Goal: Task Accomplishment & Management: Manage account settings

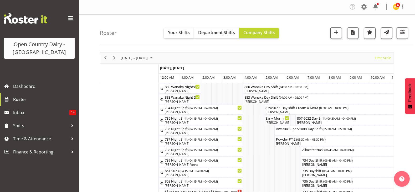
scroll to position [0, 3090]
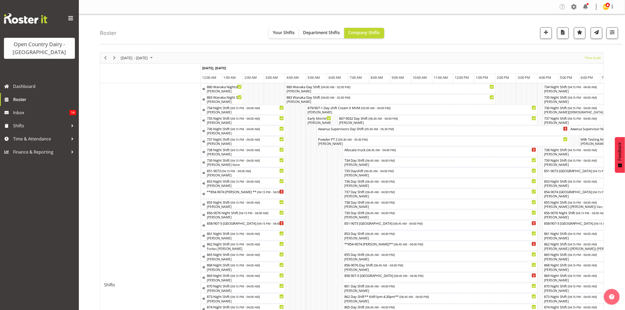
scroll to position [0, 3004]
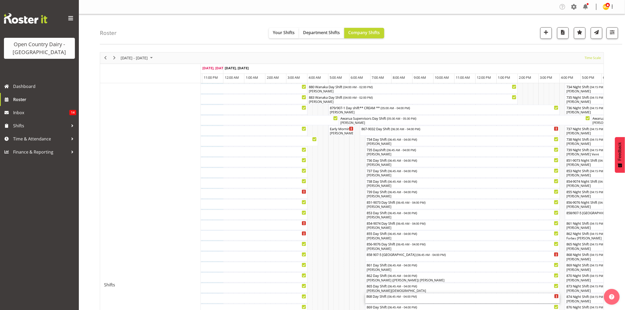
click at [380, 300] on div "868 Day Shift ( 06:45 AM - 04:00 PM )" at bounding box center [462, 299] width 192 height 10
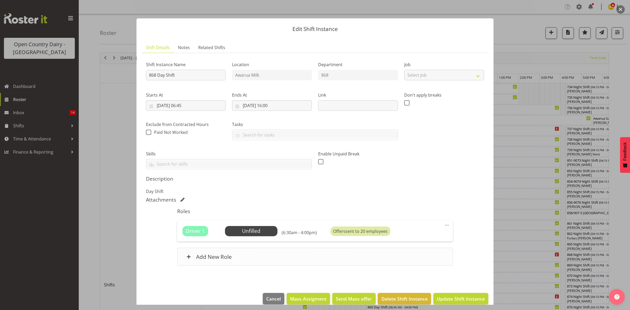
click at [398, 263] on div "Add New Role" at bounding box center [315, 257] width 276 height 18
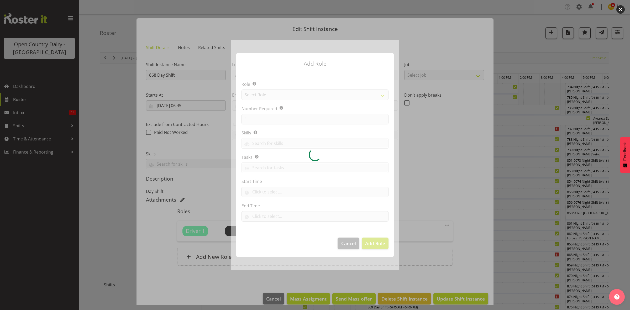
click at [342, 243] on div at bounding box center [315, 155] width 168 height 230
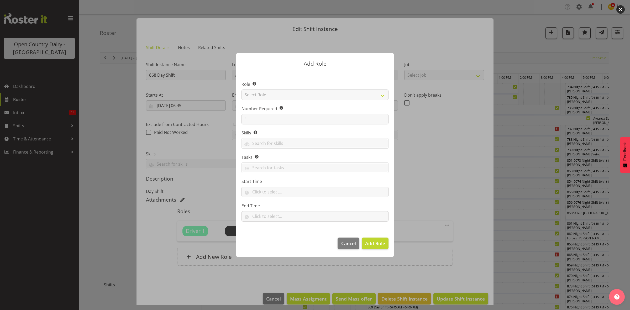
click at [361, 246] on footer "Cancel Add Role" at bounding box center [315, 244] width 158 height 25
click at [353, 246] on span "Cancel" at bounding box center [348, 243] width 15 height 7
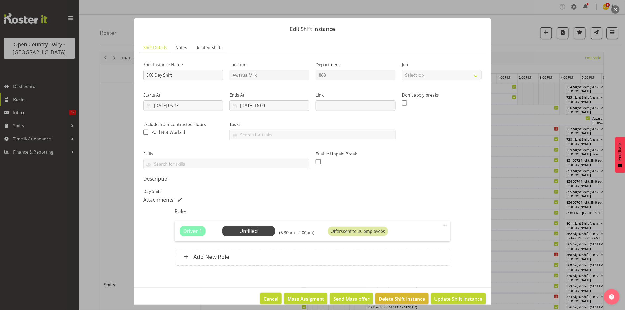
click at [274, 301] on button "Cancel" at bounding box center [271, 299] width 22 height 12
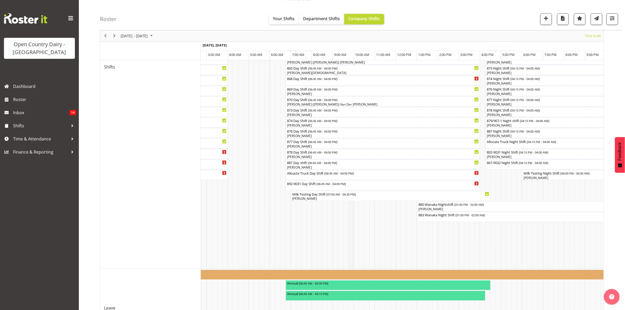
scroll to position [216, 0]
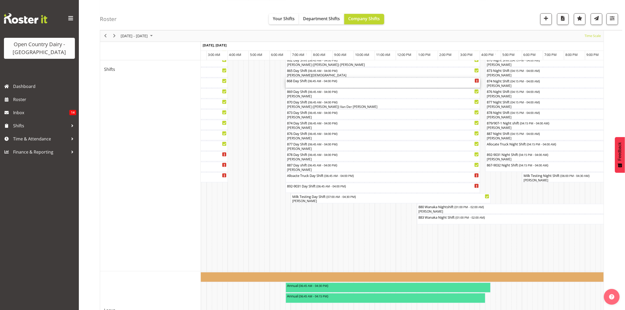
click at [325, 84] on div "868 Day Shift ( 06:45 AM - 04:00 PM )" at bounding box center [383, 83] width 192 height 10
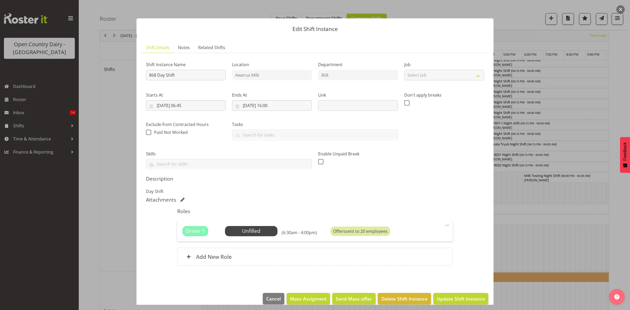
click at [446, 169] on div "Shift Instance Name 868 Day Shift Location Awarua Milk Department 868 Job Selec…" at bounding box center [315, 113] width 345 height 119
click at [267, 304] on button "Cancel" at bounding box center [274, 299] width 22 height 12
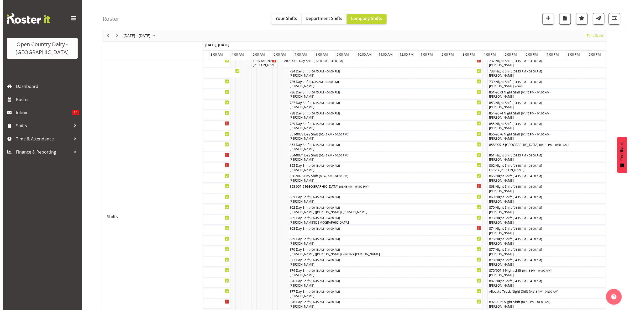
scroll to position [0, 0]
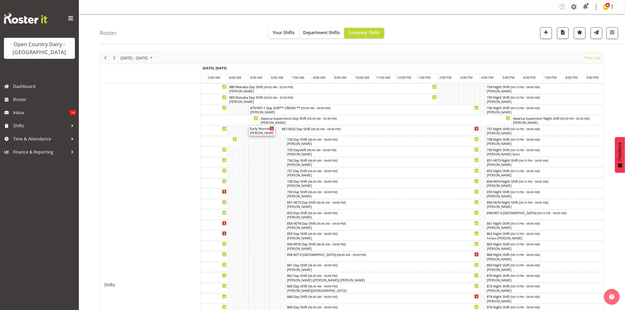
click at [263, 131] on div "[PERSON_NAME]" at bounding box center [262, 133] width 24 height 5
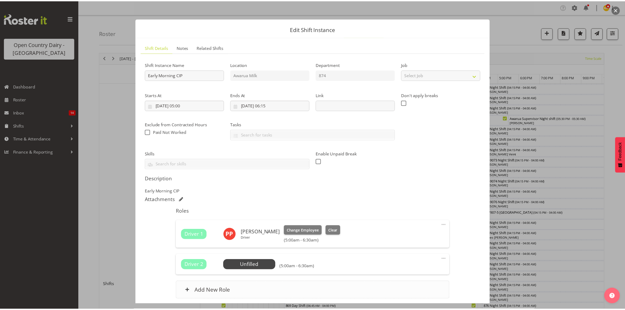
scroll to position [42, 0]
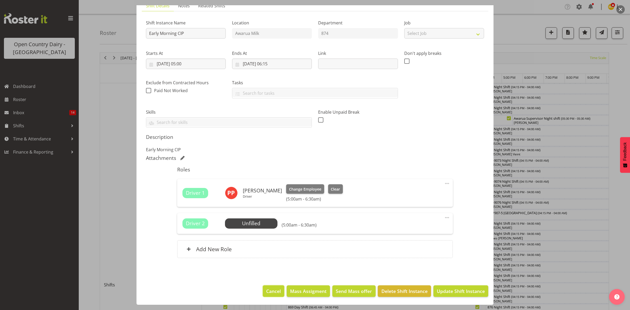
click at [263, 292] on button "Cancel" at bounding box center [274, 292] width 22 height 12
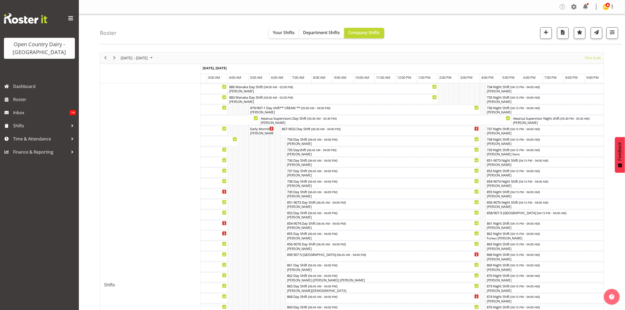
drag, startPoint x: 363, startPoint y: 220, endPoint x: 190, endPoint y: 29, distance: 257.0
click at [190, 29] on div "Roster Your Shifts Department Shifts Company Shifts 1 Locations Clear Awarua Mi…" at bounding box center [361, 29] width 522 height 30
click at [35, 97] on span "Roster" at bounding box center [44, 100] width 63 height 8
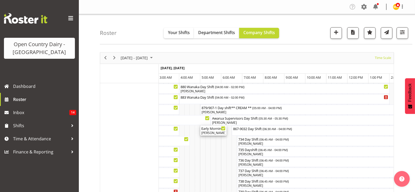
click at [214, 131] on div "Early Morning CIP ( 05:00 AM - 06:15 AM )" at bounding box center [213, 128] width 24 height 5
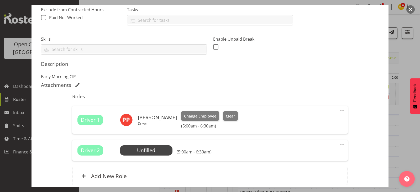
scroll to position [159, 0]
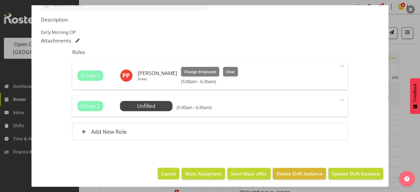
click at [168, 172] on span "Cancel" at bounding box center [168, 173] width 15 height 7
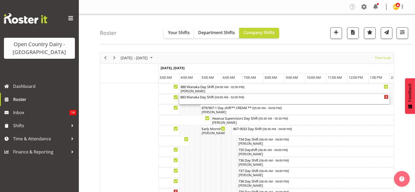
click at [218, 100] on div "883 Wanaka Day Shift ( 04:00 AM - 02:00 PM )" at bounding box center [284, 99] width 208 height 10
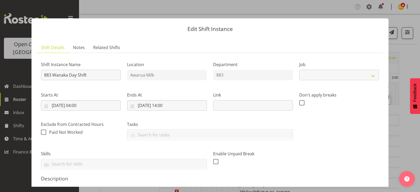
select select "10670"
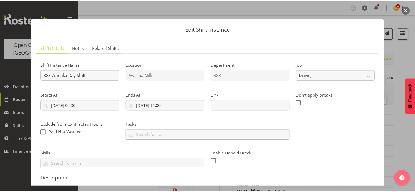
scroll to position [131, 0]
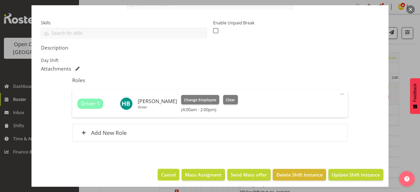
click at [165, 175] on span "Cancel" at bounding box center [168, 175] width 15 height 7
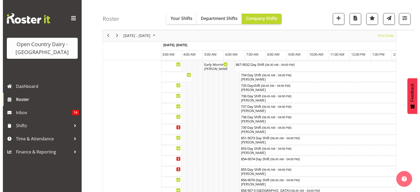
scroll to position [99, 0]
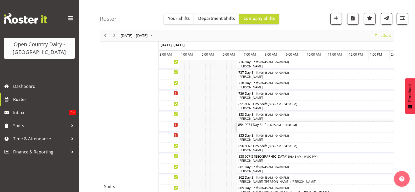
click at [257, 129] on div "854-9074 Day Shift ( 06:45 AM - 04:00 PM )" at bounding box center [334, 127] width 192 height 10
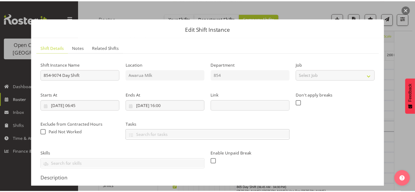
scroll to position [131, 0]
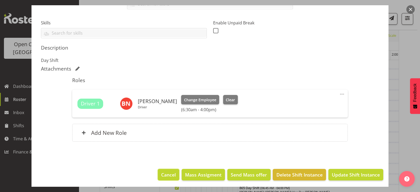
click at [167, 175] on span "Cancel" at bounding box center [168, 175] width 15 height 7
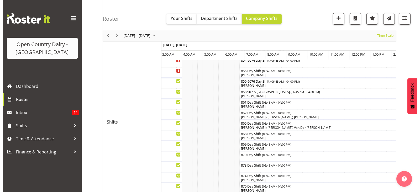
scroll to position [164, 0]
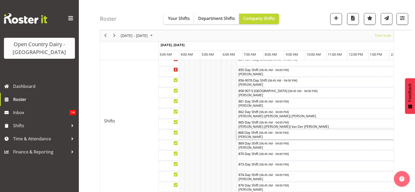
click at [265, 138] on div "[PERSON_NAME]" at bounding box center [334, 137] width 192 height 5
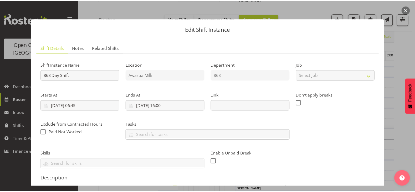
scroll to position [125, 0]
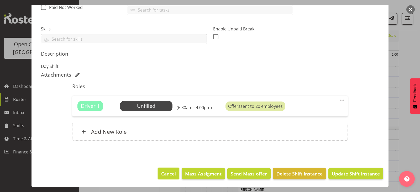
click at [163, 173] on span "Cancel" at bounding box center [168, 173] width 15 height 7
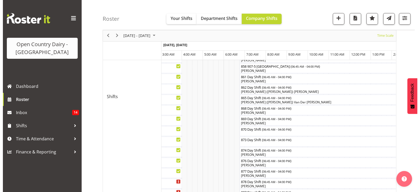
scroll to position [197, 0]
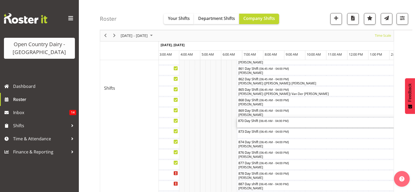
click at [281, 126] on div "870 Day Shift ( 06:45 AM - 04:00 PM )" at bounding box center [334, 123] width 192 height 10
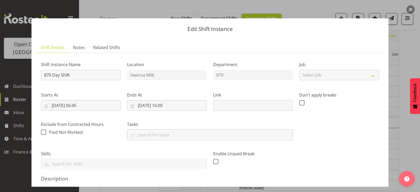
scroll to position [131, 0]
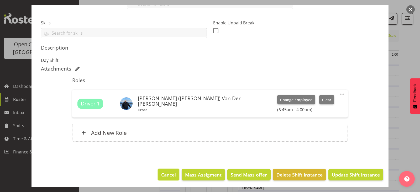
click at [168, 169] on button "Cancel" at bounding box center [169, 175] width 22 height 12
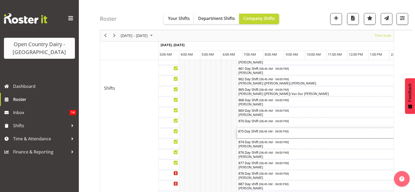
click at [270, 131] on span "06:45 AM - 04:00 PM" at bounding box center [273, 131] width 27 height 4
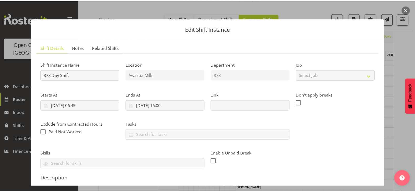
scroll to position [132, 0]
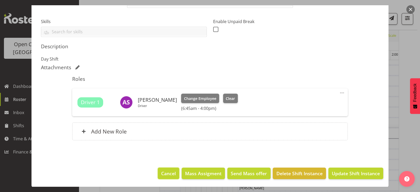
click at [163, 174] on span "Cancel" at bounding box center [168, 173] width 15 height 7
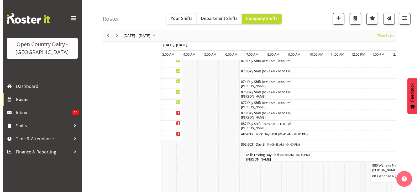
scroll to position [230, 0]
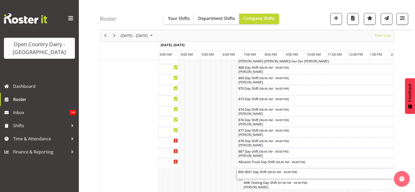
click at [278, 172] on span "06:45 AM - 04:00 PM" at bounding box center [281, 172] width 27 height 4
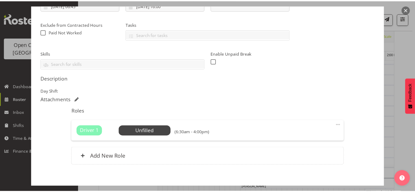
scroll to position [125, 0]
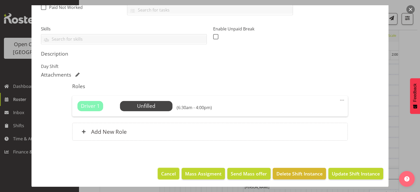
click at [172, 177] on button "Cancel" at bounding box center [169, 174] width 22 height 12
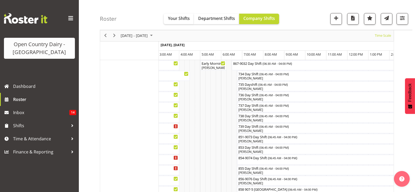
scroll to position [0, 0]
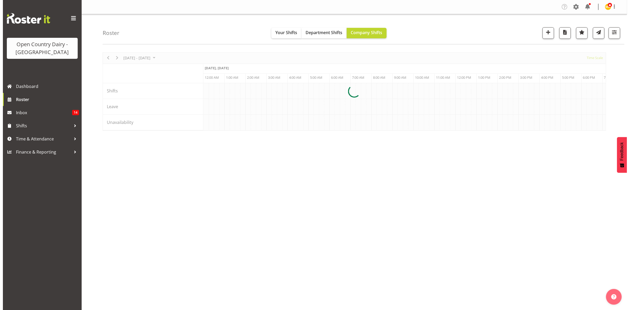
scroll to position [0, 2522]
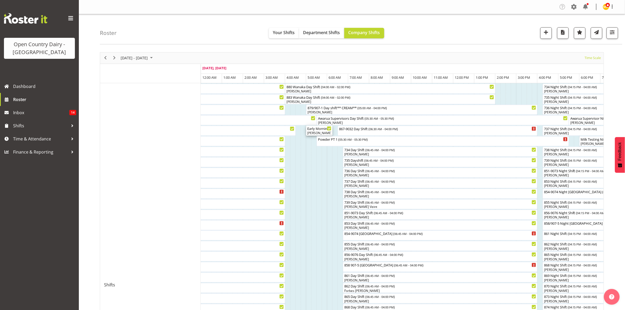
click at [321, 132] on div "[PERSON_NAME], [PERSON_NAME]" at bounding box center [319, 133] width 24 height 5
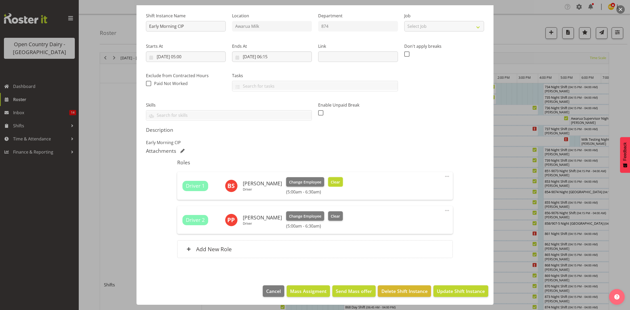
click at [335, 182] on button "Clear" at bounding box center [335, 181] width 15 height 9
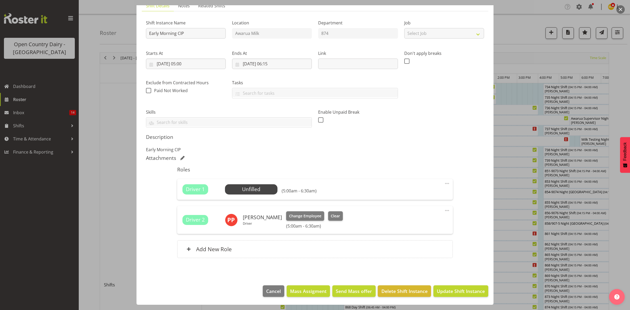
scroll to position [42, 0]
click at [452, 293] on span "Update Shift Instance" at bounding box center [461, 291] width 48 height 7
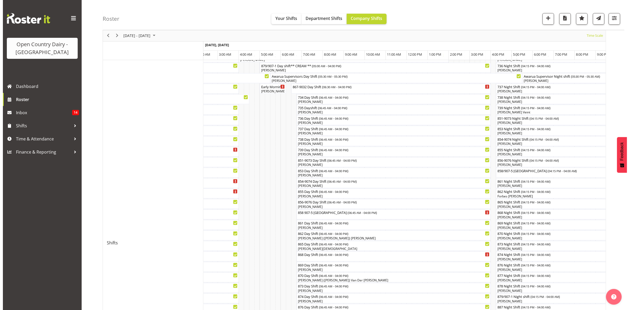
scroll to position [0, 0]
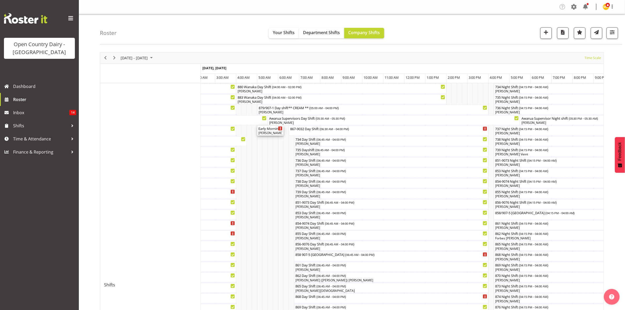
click at [273, 131] on div "Early Morning CIP ( 05:00 AM - 06:15 AM ) [PERSON_NAME]" at bounding box center [270, 131] width 24 height 10
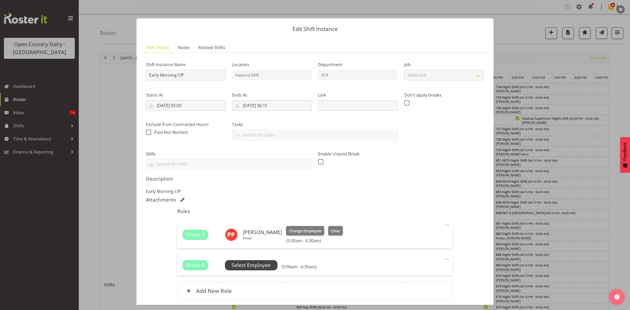
click at [256, 263] on span "Select Employee" at bounding box center [251, 266] width 39 height 8
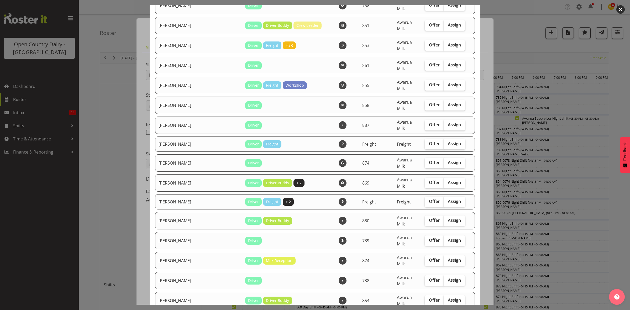
scroll to position [1642, 0]
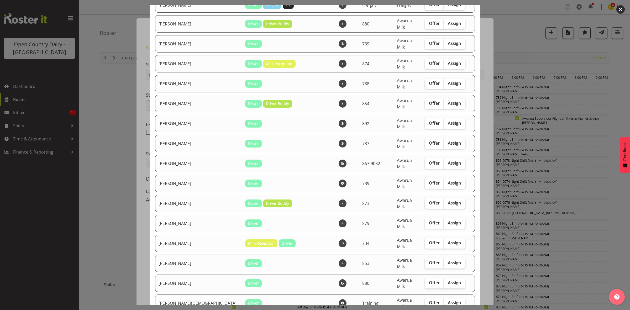
checkbox input "true"
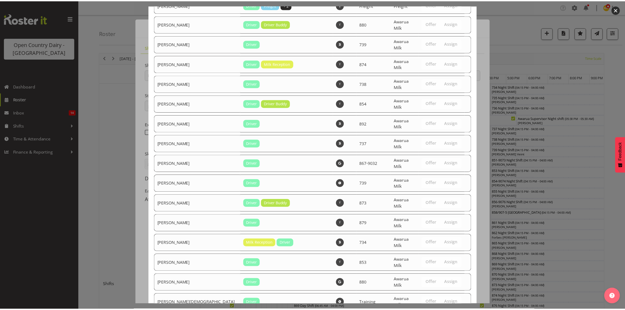
scroll to position [1852, 0]
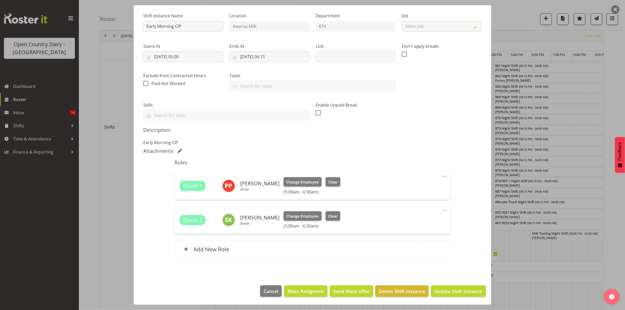
scroll to position [164, 0]
click at [449, 295] on button "Update Shift Instance" at bounding box center [458, 292] width 55 height 12
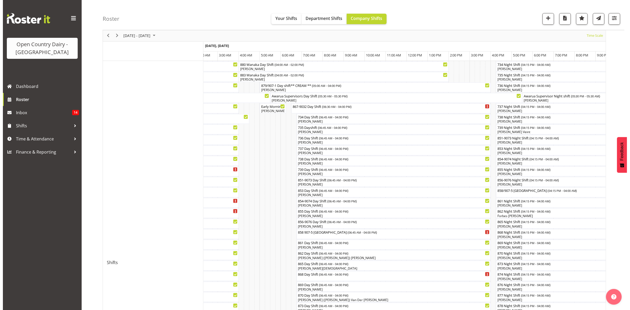
scroll to position [33, 0]
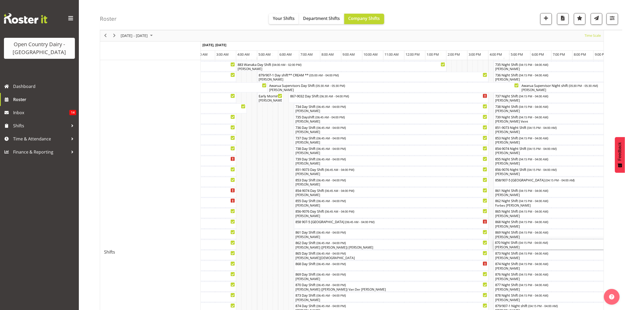
click at [514, 246] on div "[PERSON_NAME]" at bounding box center [571, 247] width 152 height 5
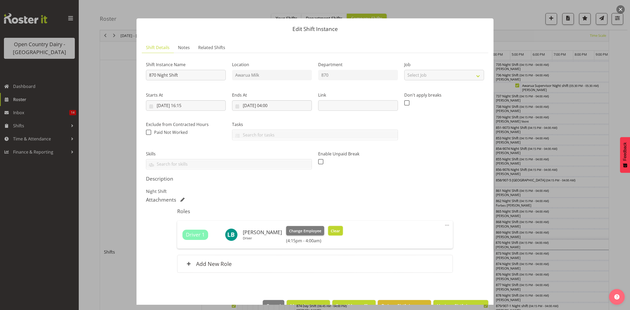
click at [332, 230] on span "Clear" at bounding box center [335, 231] width 9 height 6
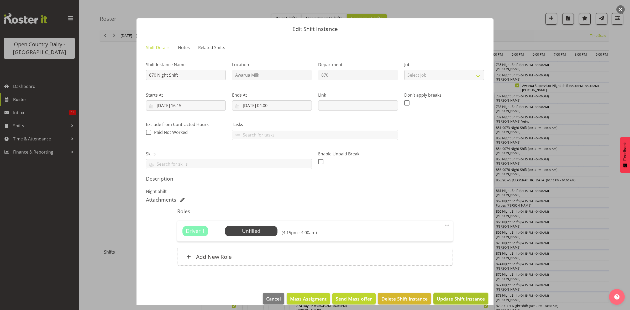
click at [460, 297] on span "Update Shift Instance" at bounding box center [461, 299] width 48 height 7
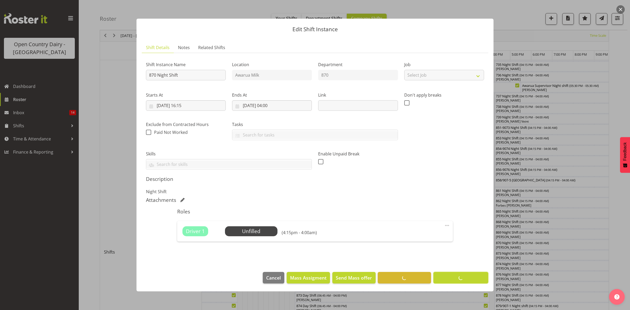
scroll to position [0, 0]
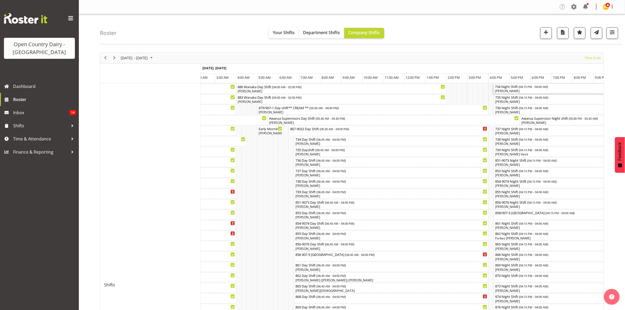
click at [506, 91] on div "[PERSON_NAME]" at bounding box center [571, 91] width 152 height 5
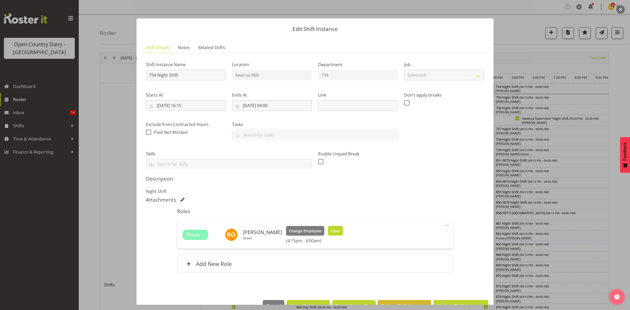
click at [333, 233] on span "Clear" at bounding box center [335, 231] width 9 height 6
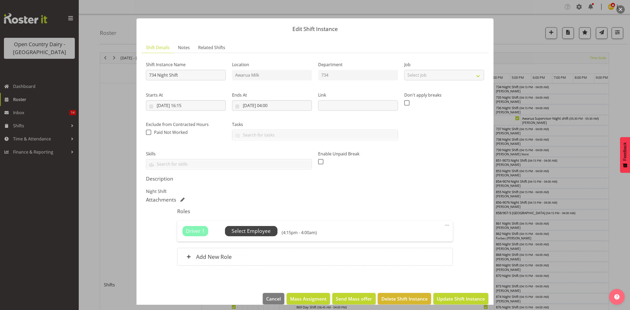
click at [261, 233] on span "Select Employee" at bounding box center [251, 231] width 39 height 8
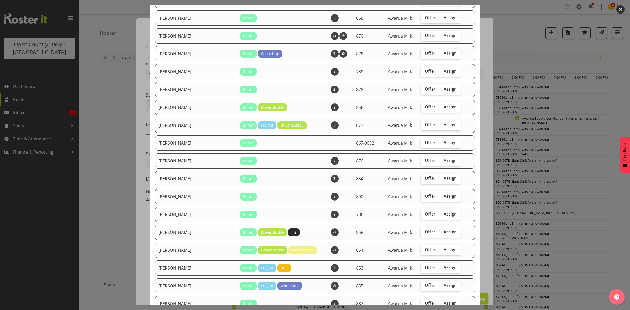
scroll to position [296, 0]
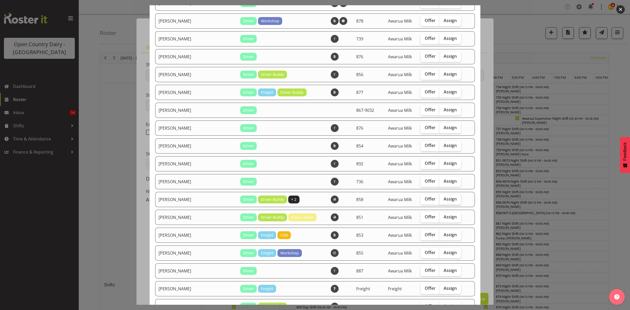
click at [449, 203] on label "Assign" at bounding box center [451, 199] width 22 height 11
click at [443, 201] on input "Assign" at bounding box center [441, 199] width 3 height 3
checkbox input "true"
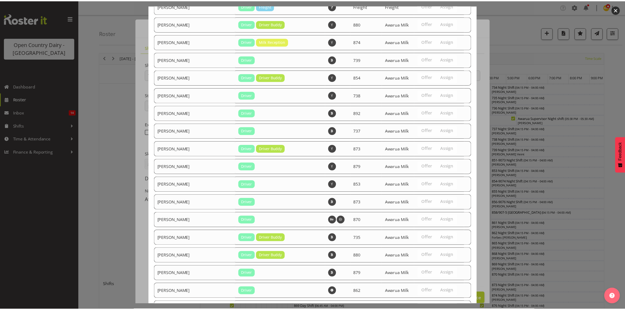
scroll to position [629, 0]
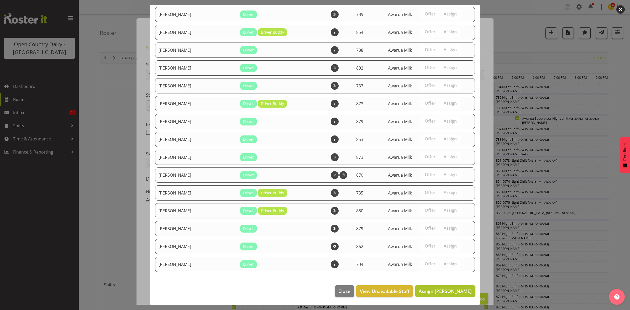
click at [431, 293] on span "Assign [PERSON_NAME]" at bounding box center [445, 291] width 53 height 6
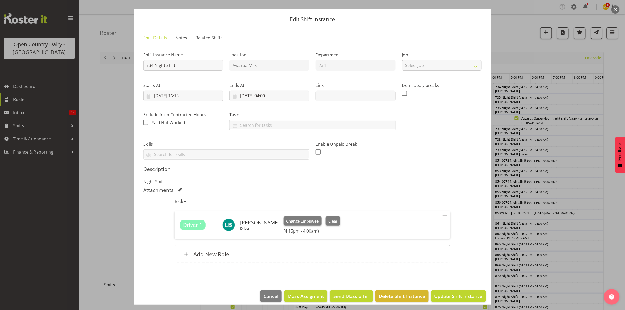
scroll to position [15, 0]
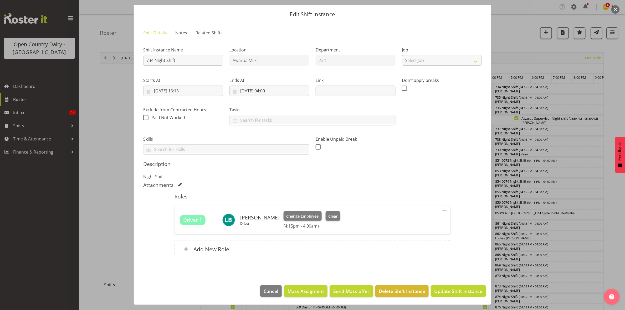
click at [465, 294] on span "Update Shift Instance" at bounding box center [458, 291] width 48 height 7
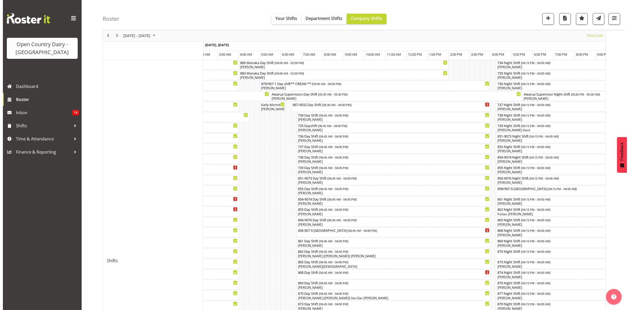
scroll to position [33, 0]
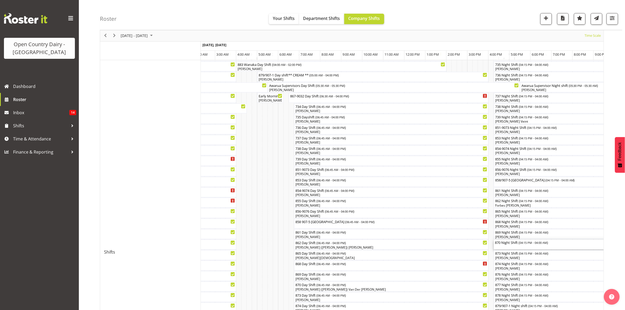
click at [513, 244] on div "870 Night Shift ( 04:15 PM - 04:00 AM )" at bounding box center [571, 242] width 152 height 5
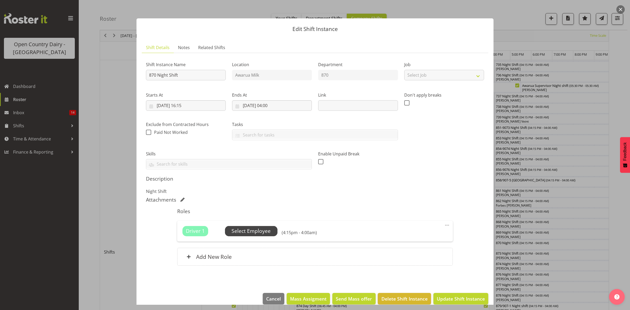
click at [259, 229] on span "Select Employee" at bounding box center [251, 231] width 39 height 8
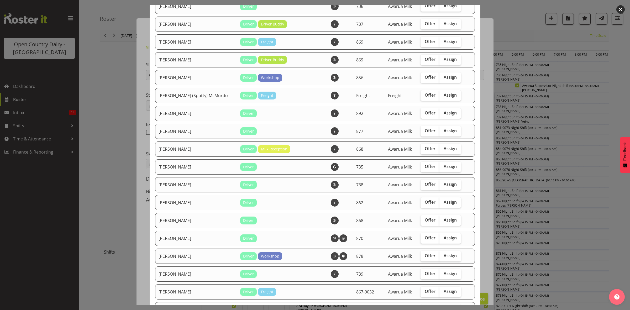
scroll to position [99, 0]
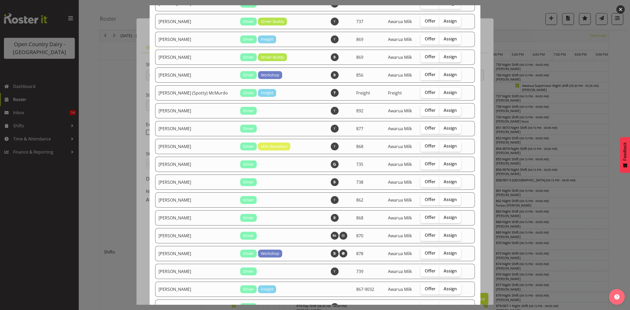
click at [449, 58] on label "Assign" at bounding box center [451, 57] width 22 height 11
click at [443, 58] on input "Assign" at bounding box center [441, 56] width 3 height 3
checkbox input "true"
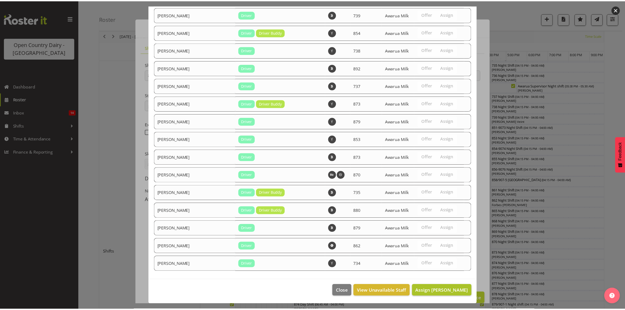
scroll to position [665, 0]
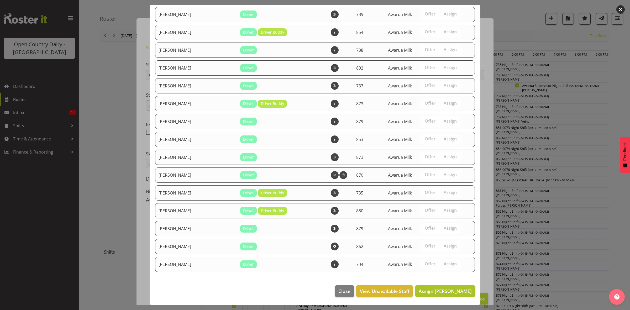
click at [450, 291] on span "Assign [PERSON_NAME]" at bounding box center [445, 291] width 53 height 6
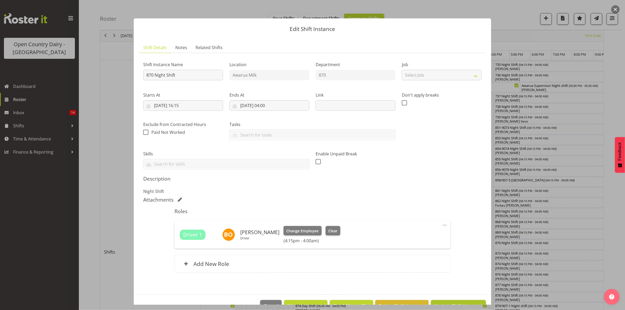
scroll to position [15, 0]
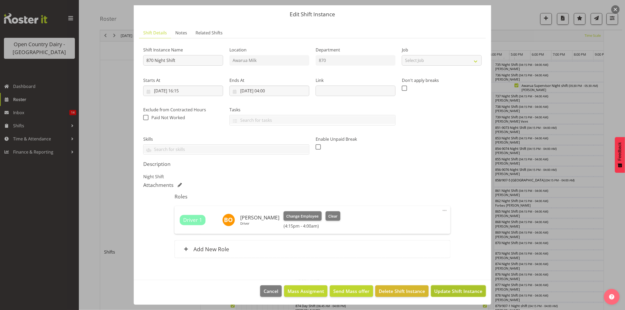
click at [458, 291] on span "Update Shift Instance" at bounding box center [458, 291] width 48 height 7
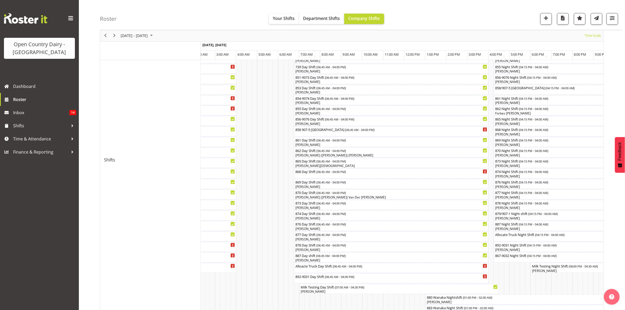
scroll to position [131, 0]
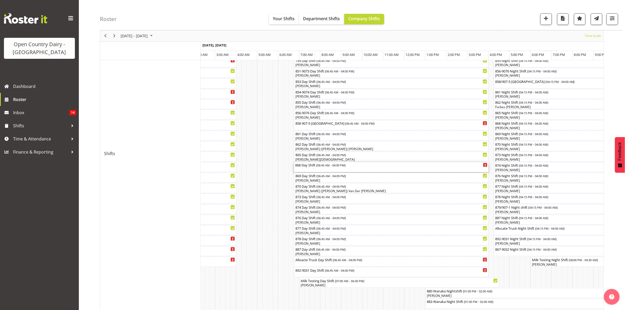
click at [307, 168] on div "868 Day Shift ( 06:45 AM - 04:00 PM )" at bounding box center [391, 167] width 192 height 10
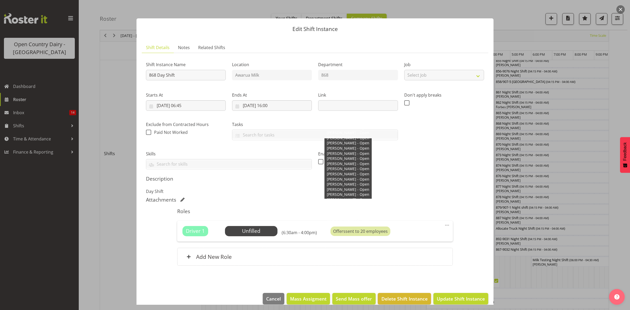
click at [338, 234] on span "Offers" at bounding box center [339, 232] width 12 height 6
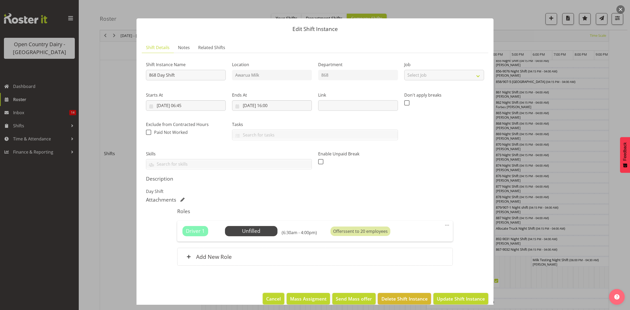
click at [268, 301] on span "Cancel" at bounding box center [273, 299] width 15 height 7
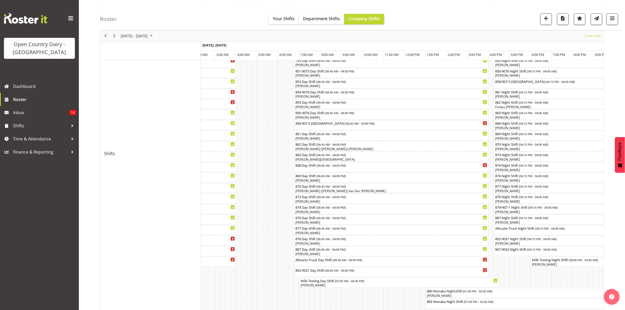
scroll to position [99, 0]
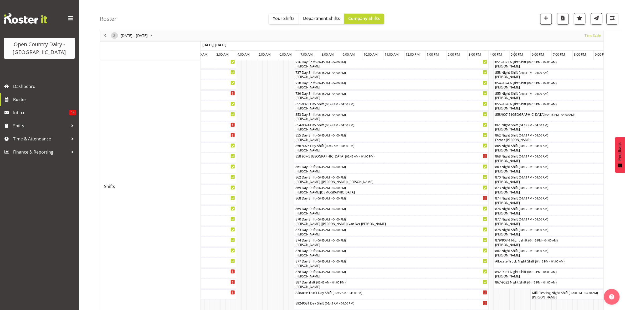
click at [117, 35] on span "Next" at bounding box center [114, 36] width 6 height 7
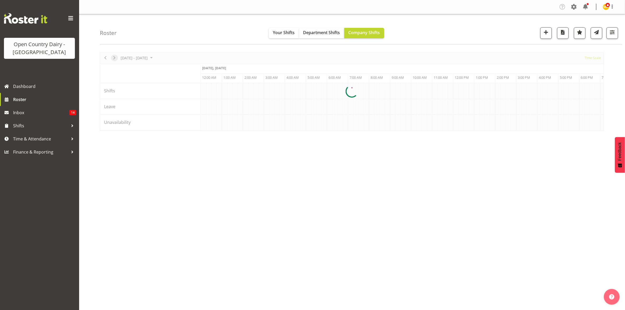
scroll to position [0, 0]
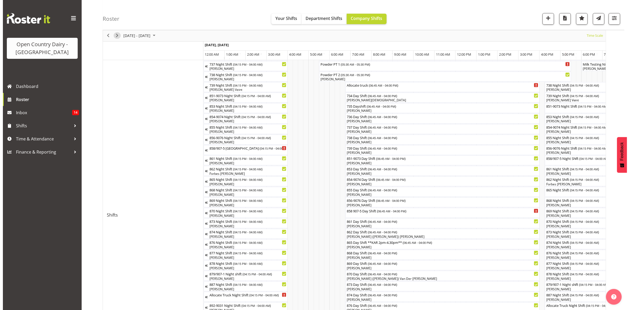
scroll to position [108, 0]
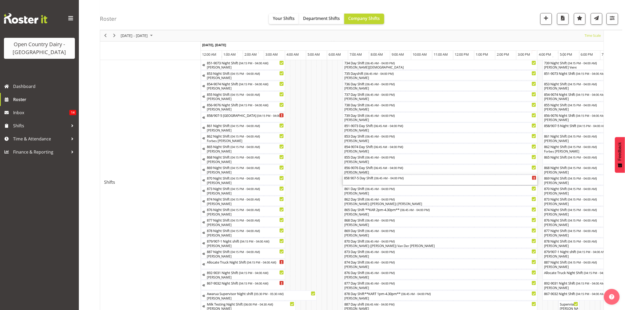
click at [383, 181] on div "858 907-5 Day Shift ( 06:45 AM - 04:00 PM )" at bounding box center [440, 180] width 192 height 10
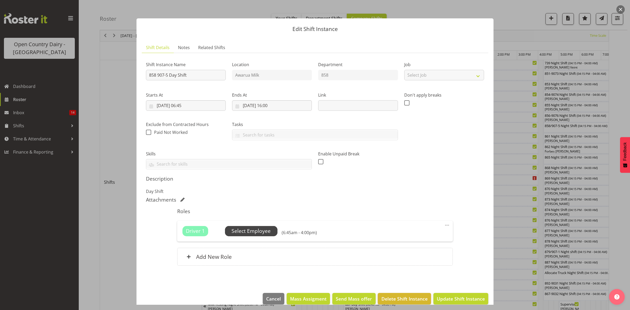
click at [239, 228] on span "Select Employee" at bounding box center [251, 231] width 39 height 8
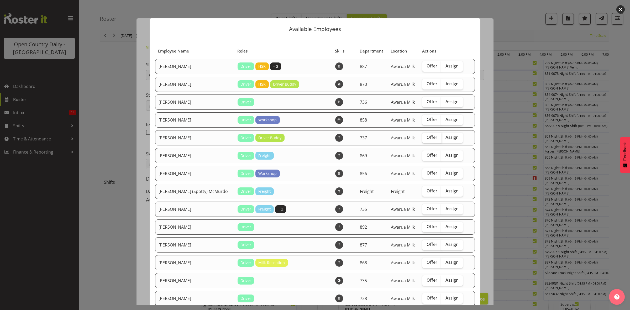
click at [429, 137] on label "Offer" at bounding box center [432, 138] width 19 height 11
click at [426, 137] on input "Offer" at bounding box center [424, 137] width 3 height 3
checkbox input "true"
click at [427, 156] on span "Offer" at bounding box center [432, 155] width 11 height 5
click at [426, 156] on input "Offer" at bounding box center [424, 155] width 3 height 3
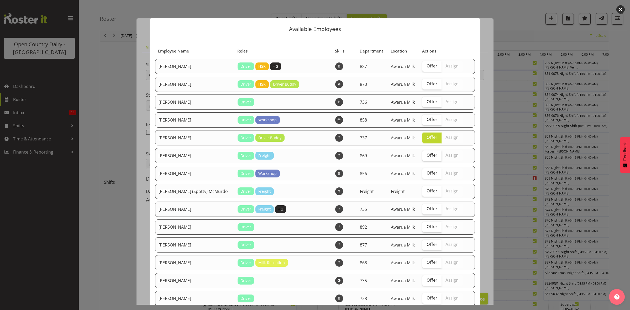
checkbox input "true"
click at [427, 176] on span "Offer" at bounding box center [432, 172] width 11 height 5
click at [423, 175] on input "Offer" at bounding box center [424, 173] width 3 height 3
checkbox input "true"
click at [427, 209] on span "Offer" at bounding box center [432, 208] width 11 height 5
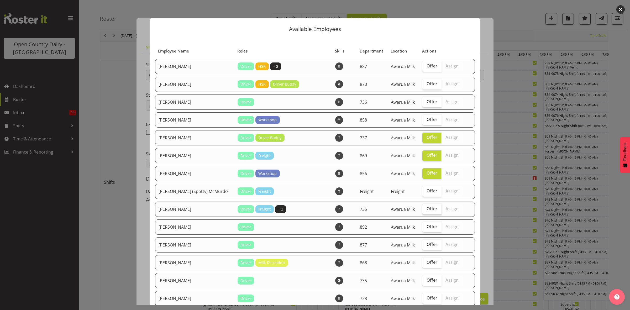
click at [423, 209] on input "Offer" at bounding box center [424, 208] width 3 height 3
click at [427, 209] on span "Offer" at bounding box center [432, 208] width 11 height 5
click at [423, 209] on input "Offer" at bounding box center [424, 208] width 3 height 3
checkbox input "false"
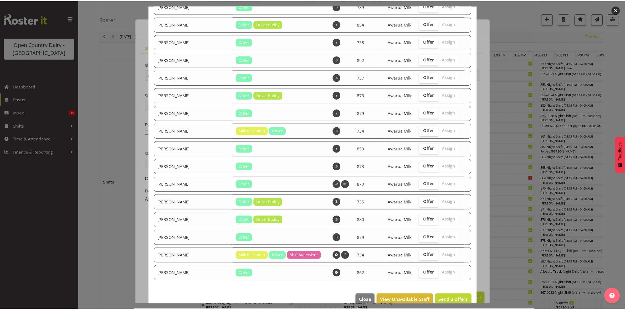
scroll to position [683, 0]
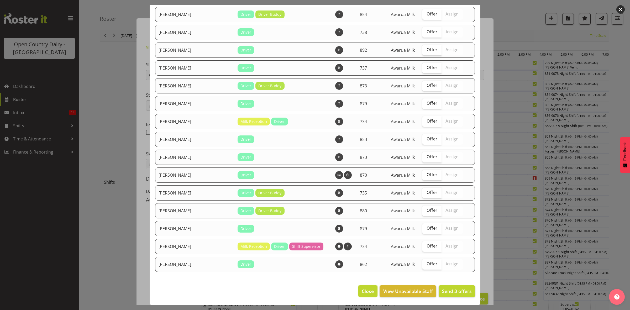
click at [362, 291] on span "Close" at bounding box center [368, 291] width 12 height 7
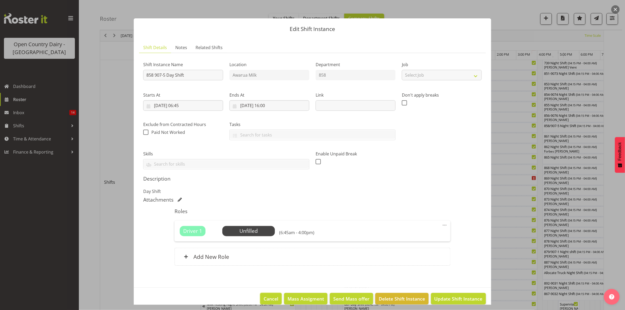
click at [263, 296] on span "Cancel" at bounding box center [270, 299] width 15 height 7
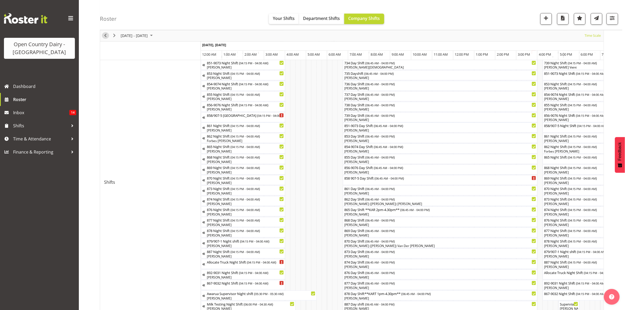
click at [105, 39] on span "Previous" at bounding box center [105, 36] width 6 height 7
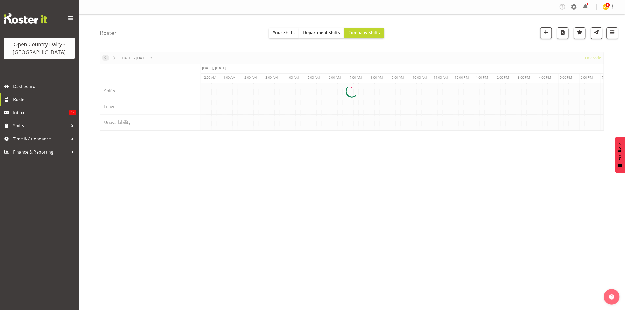
scroll to position [0, 0]
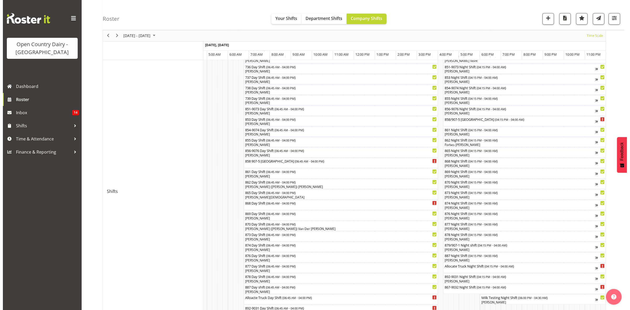
scroll to position [150, 0]
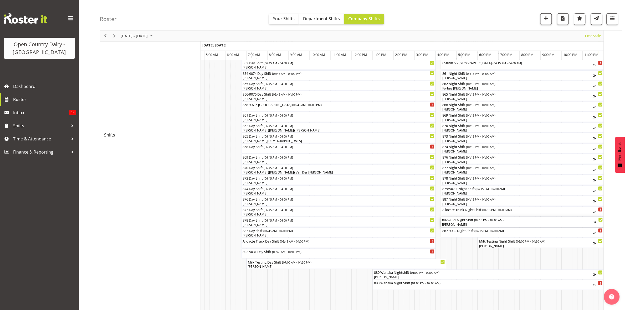
click at [454, 224] on div "[PERSON_NAME]" at bounding box center [518, 224] width 152 height 5
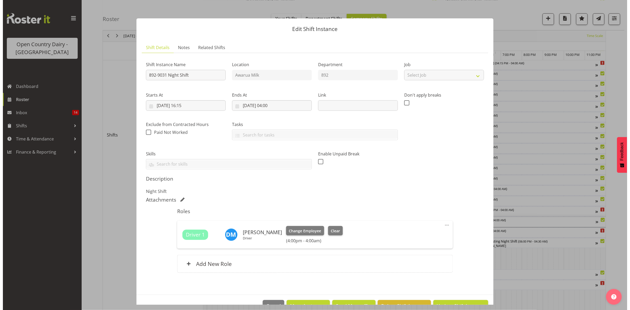
scroll to position [0, 3124]
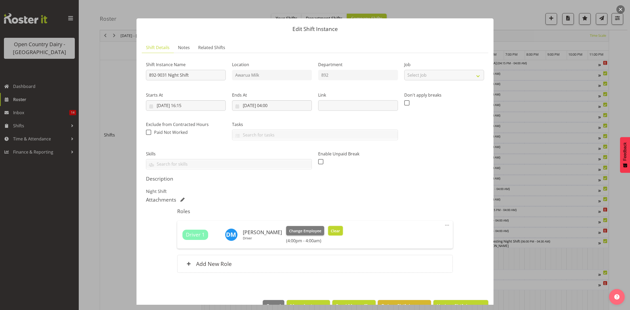
click at [339, 236] on button "Clear" at bounding box center [335, 230] width 15 height 9
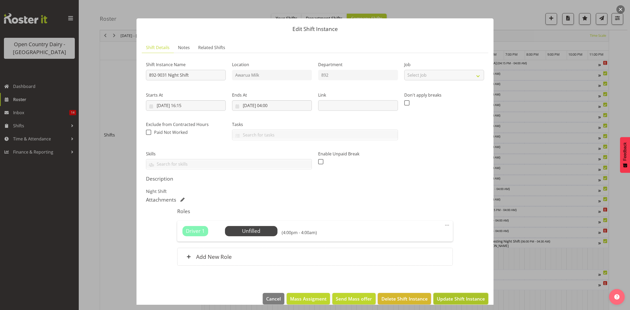
click at [455, 304] on button "Update Shift Instance" at bounding box center [461, 299] width 55 height 12
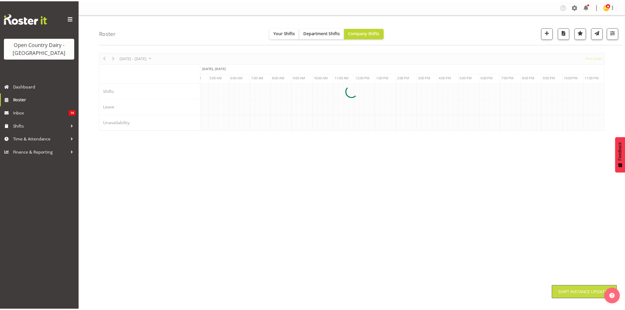
scroll to position [0, 0]
